Goal: Navigation & Orientation: Go to known website

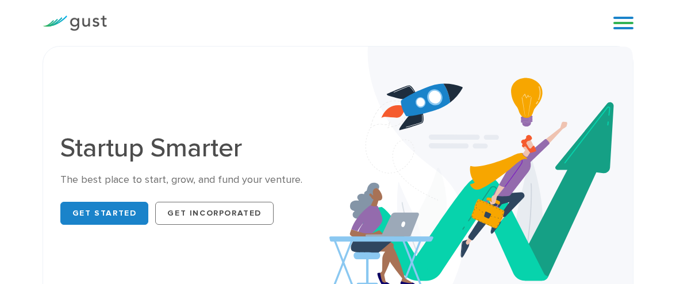
click at [378, 131] on img at bounding box center [482, 182] width 304 height 270
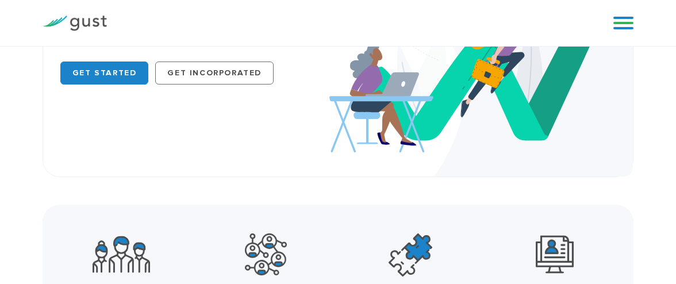
scroll to position [140, 0]
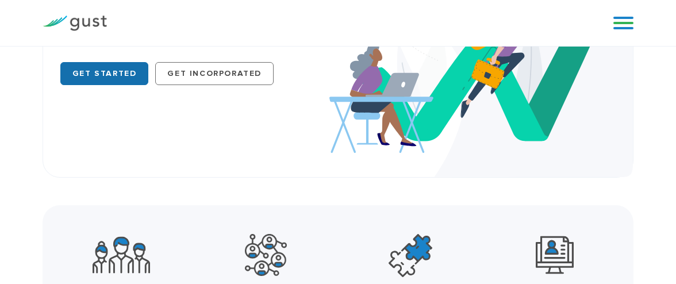
click at [117, 71] on link "Get Started" at bounding box center [104, 73] width 89 height 23
